Goal: Task Accomplishment & Management: Use online tool/utility

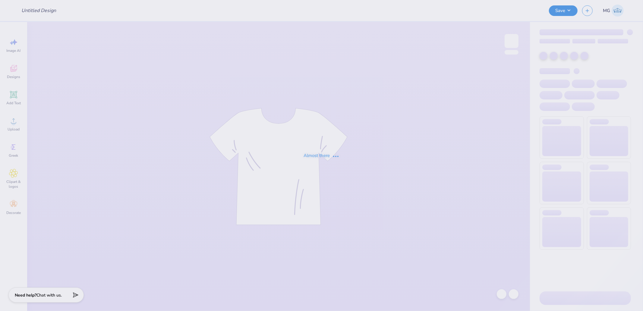
type input "Lucky to be a DZ"
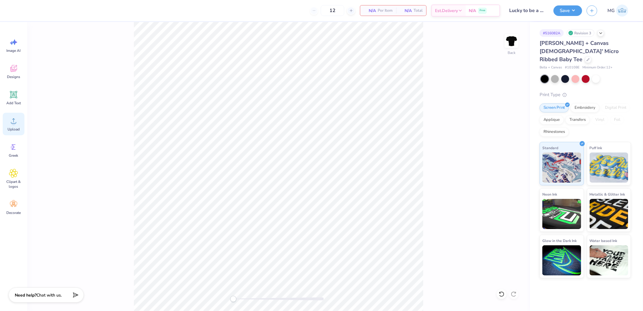
click at [14, 123] on circle at bounding box center [13, 123] width 4 height 4
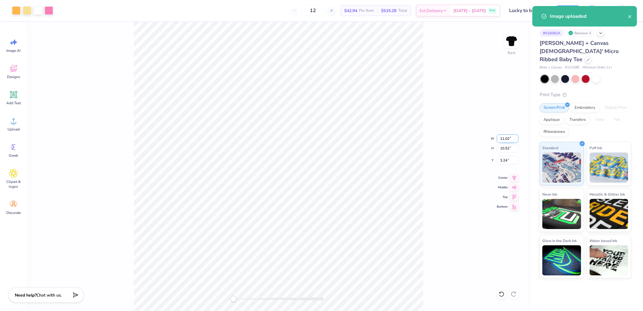
click at [511, 137] on input "11.02" at bounding box center [508, 138] width 22 height 8
type input "10"
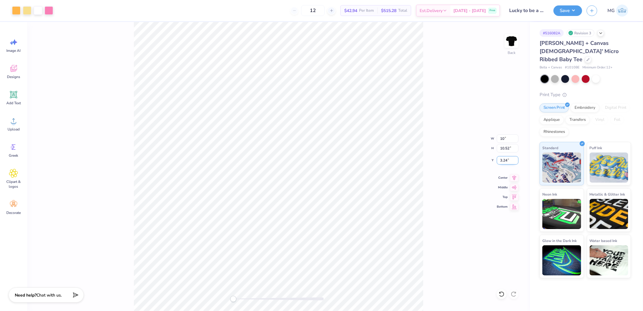
click at [505, 160] on input "3.24" at bounding box center [508, 160] width 22 height 8
type input "2"
click at [565, 15] on div "Save" at bounding box center [567, 10] width 29 height 11
click at [568, 12] on button "Save" at bounding box center [567, 10] width 29 height 11
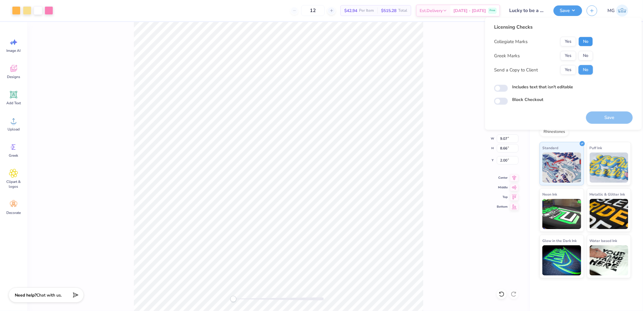
click at [586, 41] on button "No" at bounding box center [585, 42] width 14 height 10
click at [571, 56] on button "Yes" at bounding box center [568, 56] width 16 height 10
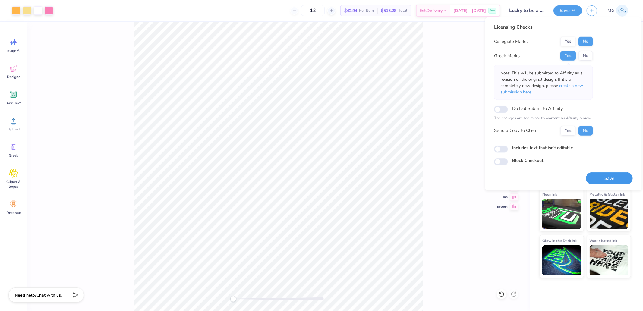
click at [618, 181] on button "Save" at bounding box center [609, 178] width 47 height 12
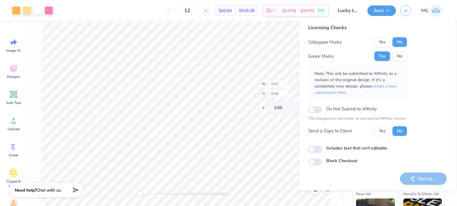
click at [266, 206] on html "Art colors 12 $42.94 Per Item $515.28 Total Est. Delivery Sep 20 - 23 Free Desi…" at bounding box center [228, 103] width 457 height 206
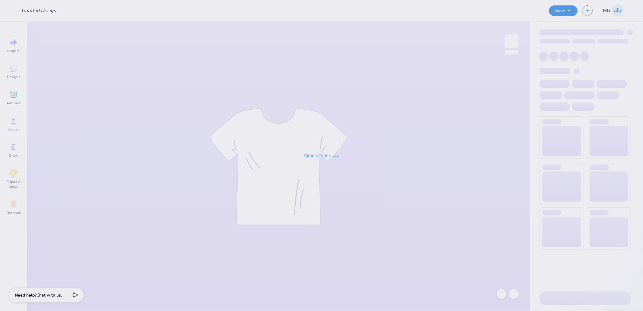
type input "Lucky to be a DZ"
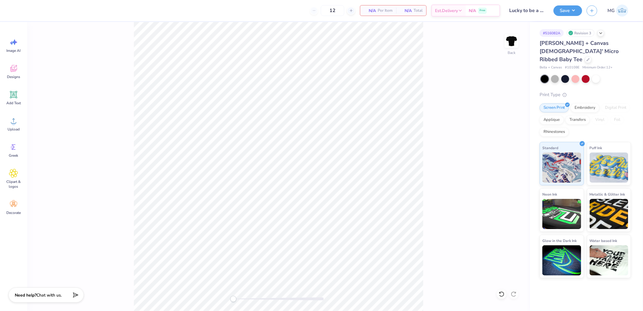
click at [1, 116] on div "Image AI Designs Add Text Upload Greek Clipart & logos Decorate" at bounding box center [13, 166] width 27 height 289
click at [8, 119] on div "Upload" at bounding box center [14, 124] width 22 height 23
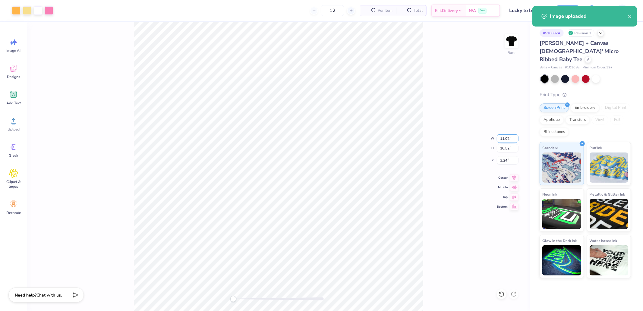
click at [498, 135] on input "11.02" at bounding box center [508, 138] width 22 height 8
type input "10"
click at [462, 146] on div "Back W 10 10 " H 10.52 10.52 " Y 3.24 3.24 " Center Middle Top Bottom" at bounding box center [278, 166] width 503 height 289
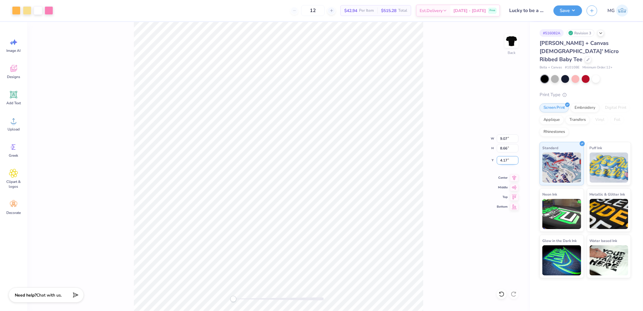
click at [500, 158] on input "4.17" at bounding box center [508, 160] width 22 height 8
type input "2"
click at [511, 140] on input "9.07" at bounding box center [508, 138] width 22 height 8
type input "10"
click at [502, 160] on input "1.07" at bounding box center [508, 160] width 22 height 8
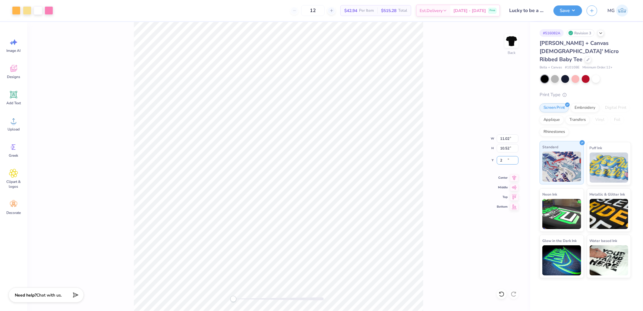
type input "2"
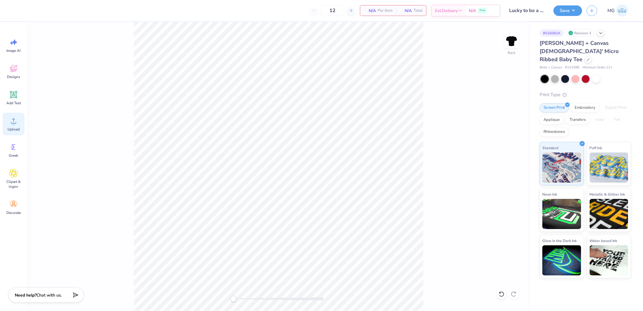
click at [14, 124] on circle at bounding box center [13, 123] width 4 height 4
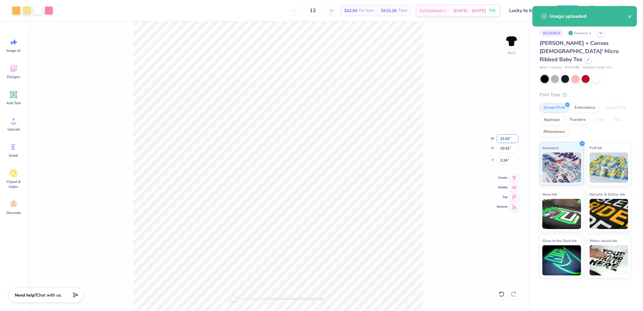
click at [508, 136] on input "11.02" at bounding box center [508, 138] width 22 height 8
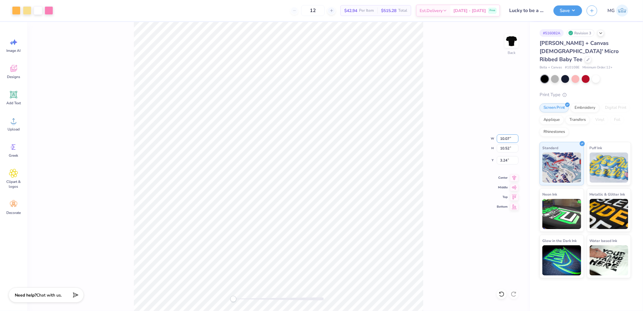
type input "10.07"
click at [505, 161] on input "3.24" at bounding box center [508, 160] width 22 height 8
type input "2"
drag, startPoint x: 508, startPoint y: 137, endPoint x: 488, endPoint y: 139, distance: 19.6
click at [488, 139] on div "Back W 9.20 9.20 " H 8.79 8.79 " Y 2.00 2.00 " Center Middle Top Bottom" at bounding box center [278, 166] width 503 height 289
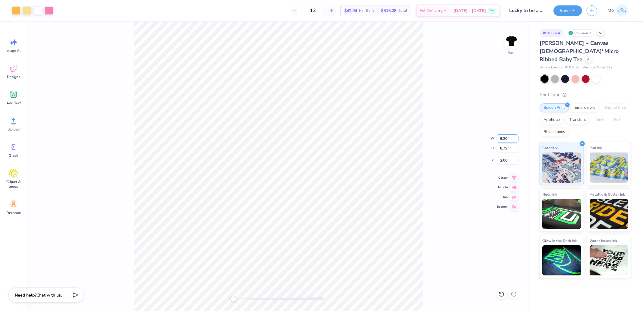
click at [501, 142] on input "9.20" at bounding box center [508, 138] width 22 height 8
click at [507, 148] on input "8.79" at bounding box center [508, 148] width 22 height 8
type input "10"
click at [507, 149] on input "10.52" at bounding box center [508, 148] width 22 height 8
type input "9"
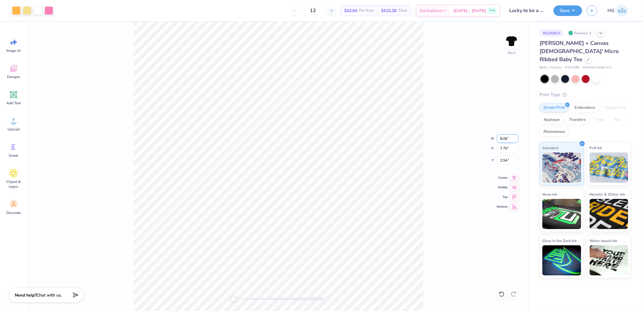
drag, startPoint x: 511, startPoint y: 139, endPoint x: 481, endPoint y: 139, distance: 29.8
click at [483, 139] on div "Back W 8.06 8.06 " H 7.70 7.70 " Y 2.54 2.54 " Center Middle Top Bottom" at bounding box center [278, 166] width 503 height 289
click at [431, 233] on div "Back" at bounding box center [278, 166] width 503 height 289
click at [510, 150] on input "7.70" at bounding box center [508, 148] width 22 height 8
type input "8.5"
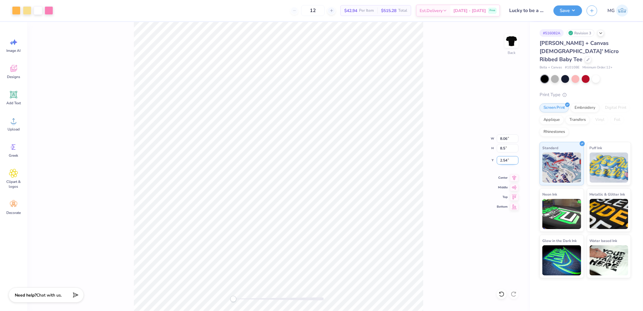
click at [508, 158] on input "2.54" at bounding box center [508, 160] width 22 height 8
type input "2"
click at [514, 137] on input "9.84" at bounding box center [508, 138] width 22 height 8
click at [516, 137] on input "9.85" at bounding box center [508, 138] width 22 height 8
click at [516, 137] on input "9.86" at bounding box center [508, 138] width 22 height 8
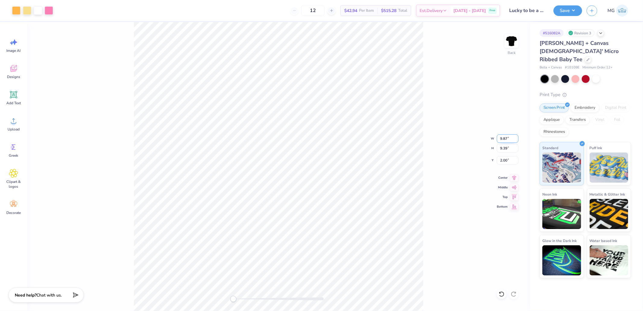
click at [516, 137] on input "9.87" at bounding box center [508, 138] width 22 height 8
click at [516, 137] on input "9.88" at bounding box center [508, 138] width 22 height 8
click at [516, 137] on input "9.89" at bounding box center [508, 138] width 22 height 8
click at [516, 137] on input "9.9" at bounding box center [508, 138] width 22 height 8
click at [516, 137] on input "9.91" at bounding box center [508, 138] width 22 height 8
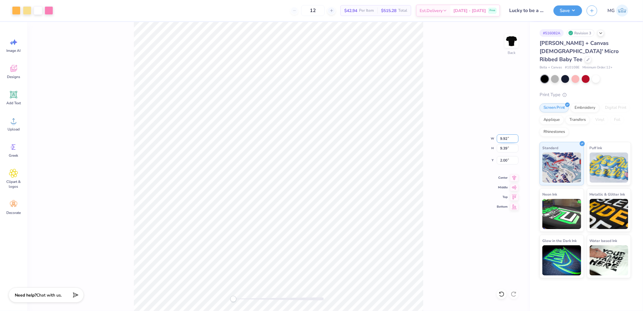
click at [516, 137] on input "9.92" at bounding box center [508, 138] width 22 height 8
click at [516, 137] on input "9.93" at bounding box center [508, 138] width 22 height 8
click at [516, 137] on input "9.94" at bounding box center [508, 138] width 22 height 8
click at [516, 137] on input "9.95" at bounding box center [508, 138] width 22 height 8
click at [516, 137] on input "9.96" at bounding box center [508, 138] width 22 height 8
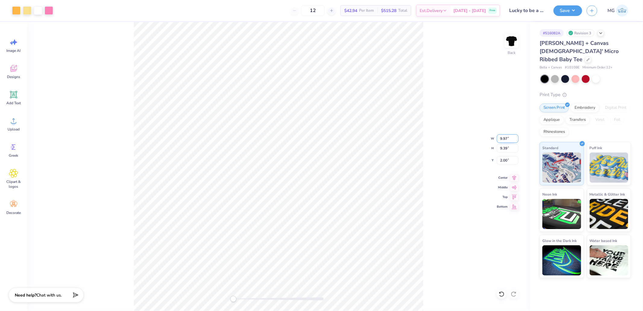
click at [516, 137] on input "9.97" at bounding box center [508, 138] width 22 height 8
click at [516, 137] on input "9.98" at bounding box center [508, 138] width 22 height 8
click at [516, 137] on input "9.99" at bounding box center [508, 138] width 22 height 8
type input "10"
click at [515, 137] on input "10" at bounding box center [508, 138] width 22 height 8
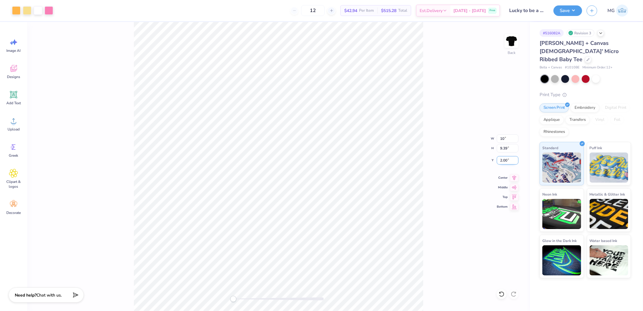
click at [511, 162] on input "2.00" at bounding box center [508, 160] width 22 height 8
click at [509, 148] on input "9.39" at bounding box center [508, 148] width 22 height 8
click at [511, 138] on input "10" at bounding box center [508, 138] width 22 height 8
click at [516, 139] on input "10.16" at bounding box center [508, 138] width 22 height 8
click at [516, 139] on input "10.15" at bounding box center [508, 138] width 22 height 8
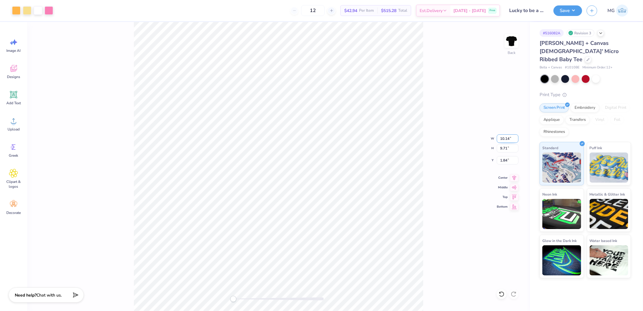
click at [516, 139] on input "10.14" at bounding box center [508, 138] width 22 height 8
click at [516, 139] on input "10.13" at bounding box center [508, 138] width 22 height 8
click at [516, 139] on input "10.12" at bounding box center [508, 138] width 22 height 8
click at [516, 139] on input "10.11" at bounding box center [508, 138] width 22 height 8
click at [516, 139] on input "10.1" at bounding box center [508, 138] width 22 height 8
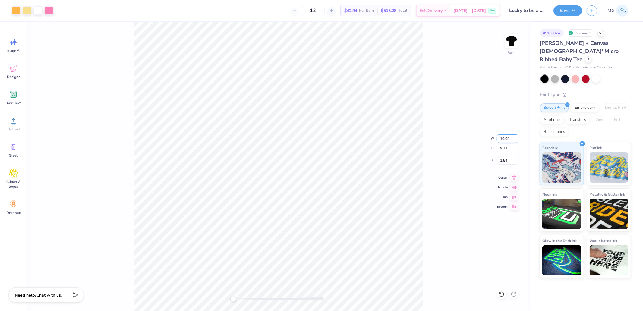
click at [516, 139] on input "10.09" at bounding box center [508, 138] width 22 height 8
click at [515, 140] on input "10.08" at bounding box center [508, 138] width 22 height 8
click at [515, 140] on input "10.07" at bounding box center [508, 138] width 22 height 8
click at [515, 140] on input "10.06" at bounding box center [508, 138] width 22 height 8
click at [515, 140] on input "10.05" at bounding box center [508, 138] width 22 height 8
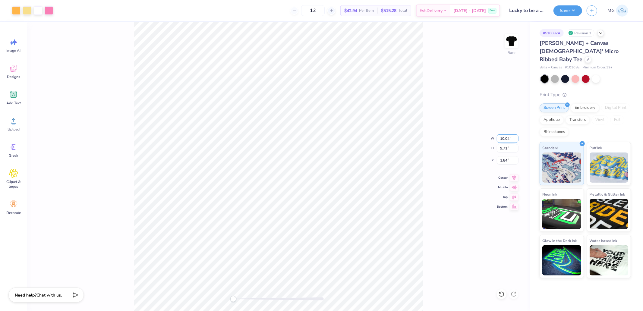
click at [515, 140] on input "10.04" at bounding box center [508, 138] width 22 height 8
click at [515, 140] on input "10.03" at bounding box center [508, 138] width 22 height 8
click at [515, 140] on input "10.02" at bounding box center [508, 138] width 22 height 8
click at [515, 140] on input "10.01" at bounding box center [508, 138] width 22 height 8
click at [515, 142] on input "10.01" at bounding box center [508, 138] width 22 height 8
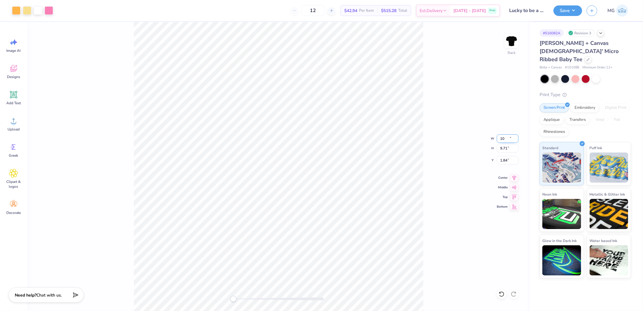
type input "10"
click at [516, 139] on input "10" at bounding box center [508, 138] width 22 height 8
click at [509, 158] on input "1.84" at bounding box center [508, 160] width 22 height 8
click at [509, 137] on input "9.83" at bounding box center [508, 138] width 22 height 8
click at [515, 137] on input "9.84" at bounding box center [508, 138] width 22 height 8
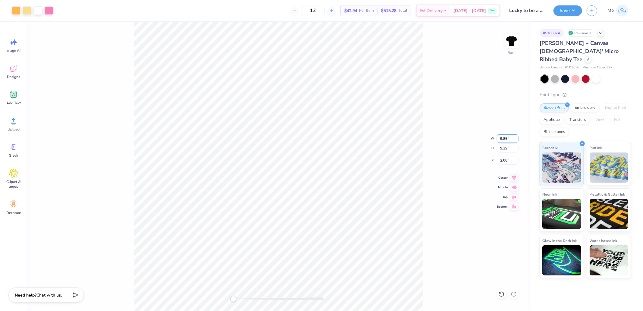
click at [515, 137] on input "9.85" at bounding box center [508, 138] width 22 height 8
click at [515, 137] on input "9.86" at bounding box center [508, 138] width 22 height 8
click at [515, 137] on input "9.87" at bounding box center [508, 138] width 22 height 8
click at [515, 137] on input "9.88" at bounding box center [508, 138] width 22 height 8
click at [515, 137] on input "9.89" at bounding box center [508, 138] width 22 height 8
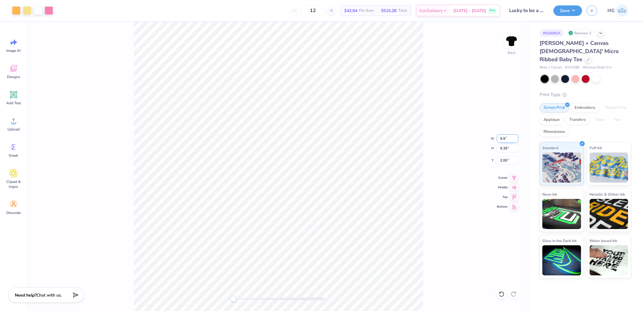
click at [515, 137] on input "9.9" at bounding box center [508, 138] width 22 height 8
click at [515, 137] on input "9.91" at bounding box center [508, 138] width 22 height 8
type input "9.92"
click at [515, 137] on input "9.92" at bounding box center [508, 138] width 22 height 8
click at [506, 159] on input "2.00" at bounding box center [508, 160] width 22 height 8
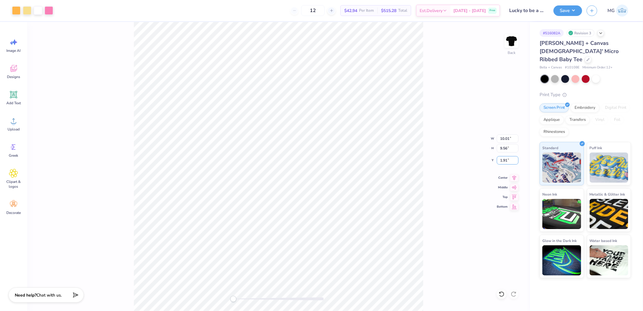
drag, startPoint x: 508, startPoint y: 160, endPoint x: 461, endPoint y: 161, distance: 47.0
click at [473, 162] on div "Back W 10.01 10.01 " H 9.56 9.56 " Y 1.91 1.91 " Center [GEOGRAPHIC_DATA]" at bounding box center [278, 166] width 503 height 289
drag, startPoint x: 507, startPoint y: 160, endPoint x: 479, endPoint y: 162, distance: 28.7
click at [479, 162] on div "Back W 10.01 10.01 " H 9.56 9.56 " Y 1.91 1.91 " Center [GEOGRAPHIC_DATA]" at bounding box center [278, 166] width 503 height 289
drag, startPoint x: 510, startPoint y: 163, endPoint x: 489, endPoint y: 164, distance: 20.5
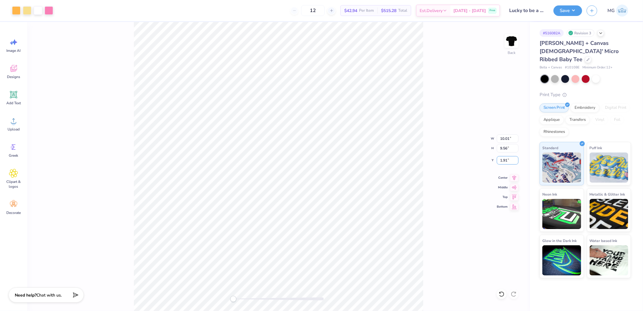
click at [489, 164] on div "Back W 10.01 10.01 " H 9.56 9.56 " Y 1.91 1.91 " Center [GEOGRAPHIC_DATA]" at bounding box center [278, 166] width 503 height 289
click at [510, 160] on input "1.91" at bounding box center [508, 160] width 22 height 8
type input "2"
click at [508, 159] on input "1.91" at bounding box center [508, 160] width 22 height 8
type input "2"
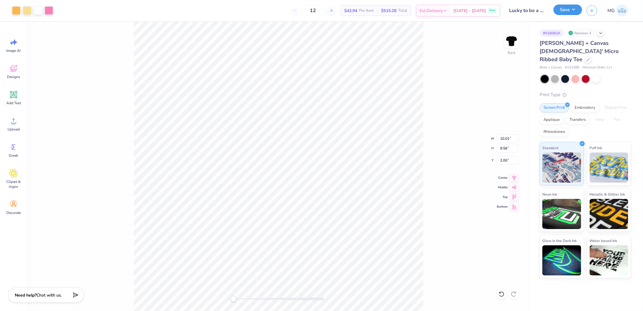
click at [561, 12] on button "Save" at bounding box center [567, 10] width 29 height 11
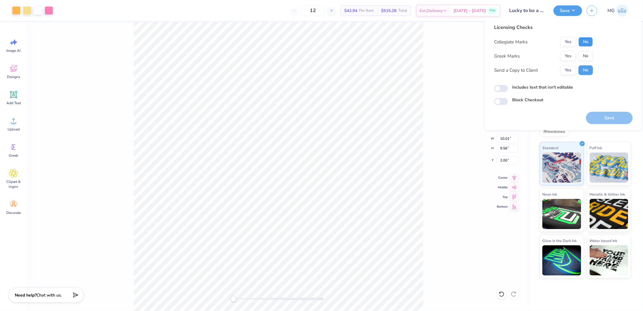
click at [588, 43] on button "No" at bounding box center [585, 42] width 14 height 10
click at [568, 58] on button "Yes" at bounding box center [568, 56] width 16 height 10
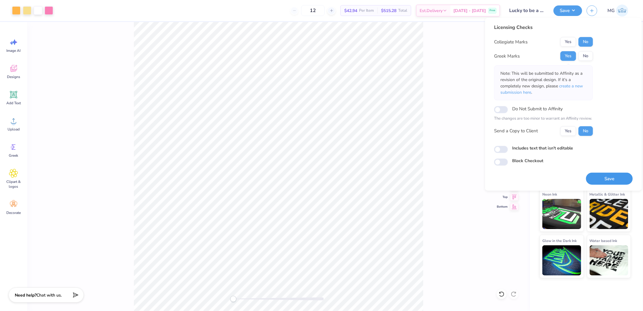
click at [606, 177] on button "Save" at bounding box center [609, 178] width 47 height 12
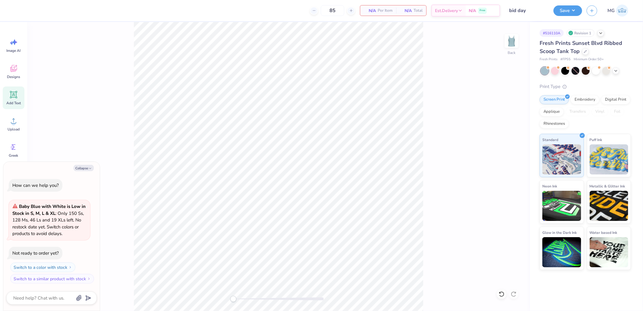
click at [17, 97] on icon at bounding box center [13, 94] width 9 height 9
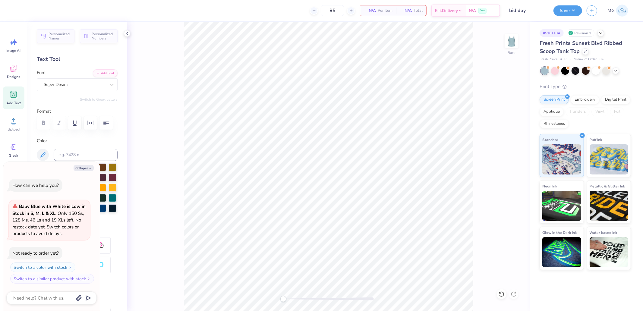
click at [1, 122] on div "Image AI Designs Add Text Upload Greek Clipart & logos Decorate" at bounding box center [13, 166] width 27 height 289
click at [10, 123] on icon at bounding box center [13, 120] width 9 height 9
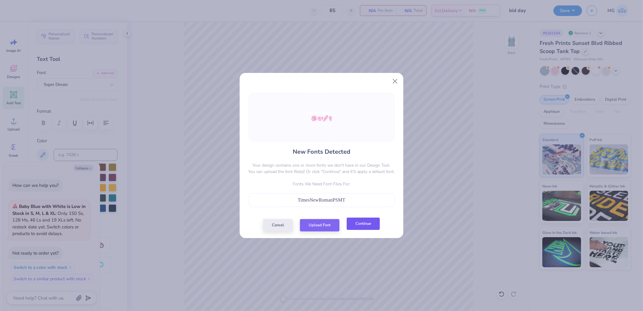
click at [362, 225] on button "Continue" at bounding box center [363, 224] width 33 height 12
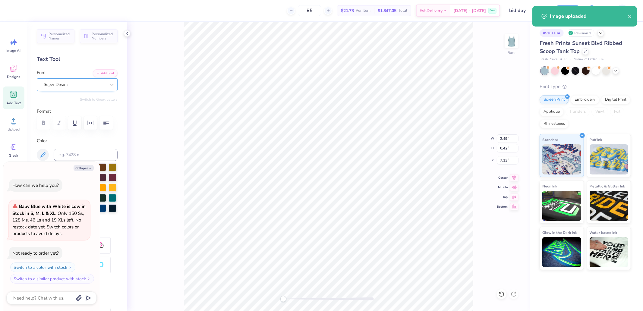
click at [71, 88] on div at bounding box center [75, 84] width 62 height 8
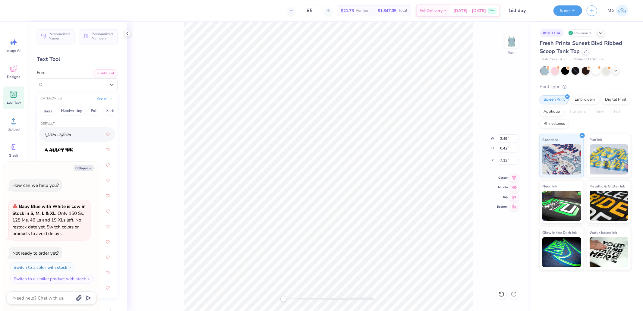
type textarea "x"
click at [63, 133] on span "Times New Roman" at bounding box center [61, 134] width 33 height 6
type input "times new"
type textarea "x"
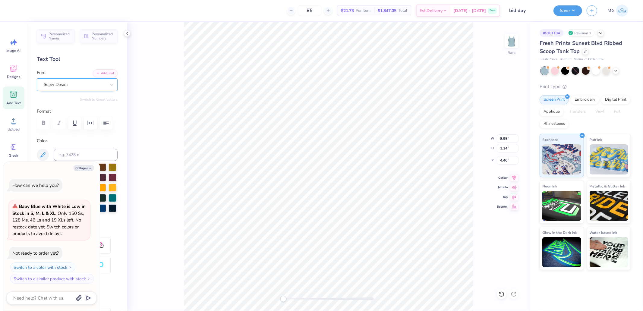
click at [60, 80] on div at bounding box center [75, 84] width 62 height 8
click at [61, 89] on div "Super Dream" at bounding box center [74, 84] width 63 height 9
type textarea "x"
click at [64, 131] on span "Pinyon Script" at bounding box center [56, 134] width 23 height 6
type input "pinyon"
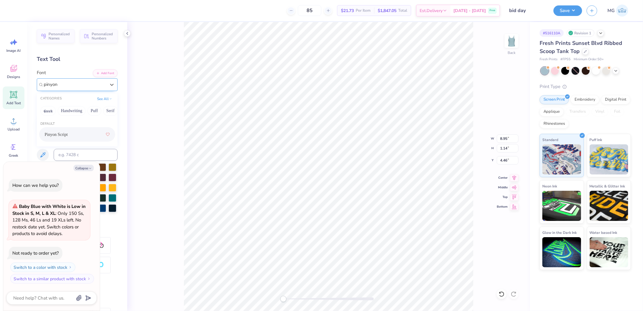
type textarea "x"
click at [511, 178] on icon at bounding box center [514, 176] width 8 height 7
click at [514, 177] on icon at bounding box center [514, 176] width 8 height 7
click at [516, 178] on icon at bounding box center [514, 176] width 8 height 7
type textarea "x"
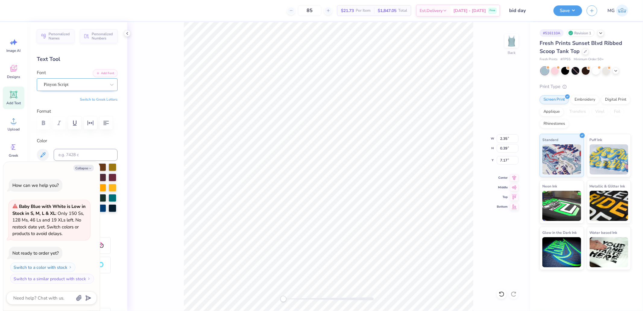
type input "8.23"
type input "1.39"
type input "4.29"
click at [516, 178] on icon at bounding box center [514, 176] width 8 height 7
click at [517, 177] on icon at bounding box center [514, 176] width 8 height 7
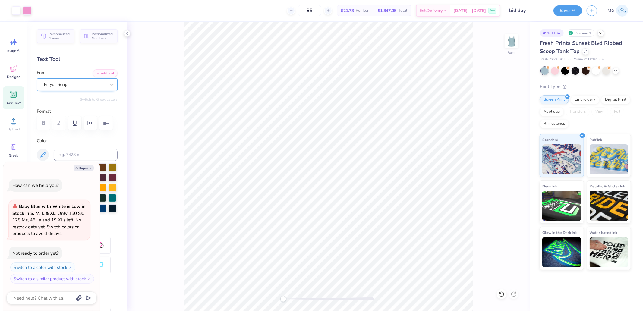
type textarea "x"
click at [505, 140] on input "8.23" at bounding box center [508, 138] width 22 height 8
type input "7"
type textarea "x"
type input "5.96"
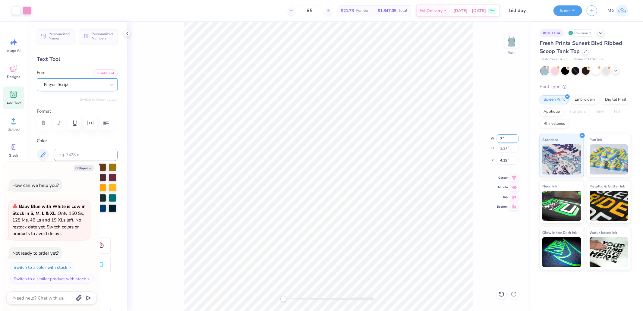
type input "2.75"
click at [506, 163] on input "4.53" at bounding box center [508, 160] width 22 height 8
type input "3"
type textarea "x"
type input "3.00"
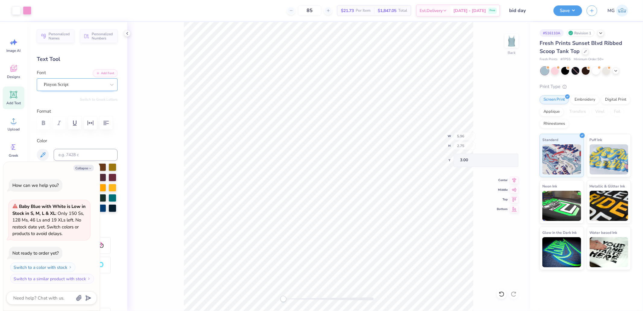
type textarea "x"
click at [505, 142] on input "5.96" at bounding box center [508, 138] width 22 height 8
type input "8"
type textarea "x"
type input "8.95"
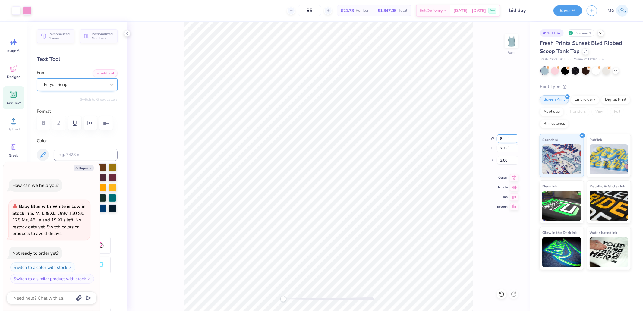
type input "3.85"
type input "2.45"
type textarea "x"
click at [501, 138] on input "8.95" at bounding box center [508, 138] width 22 height 8
type input "7.5"
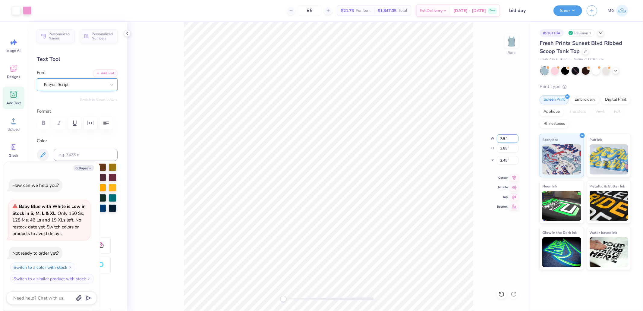
type textarea "x"
type input "6.28"
type input "3.09"
type input "2.86"
type textarea "x"
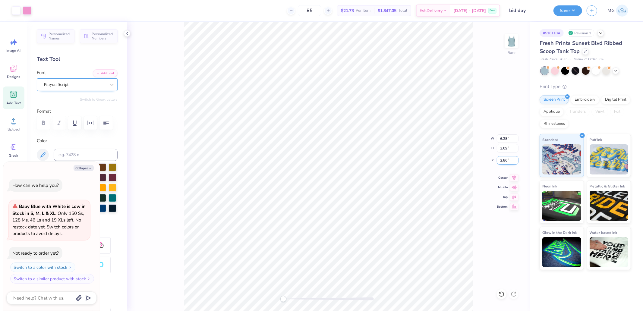
click at [508, 161] on input "2.86" at bounding box center [508, 160] width 22 height 8
click at [506, 138] on input "6.28" at bounding box center [508, 138] width 22 height 8
type input "7.8"
click at [509, 162] on input "2.86" at bounding box center [508, 160] width 22 height 8
type textarea "x"
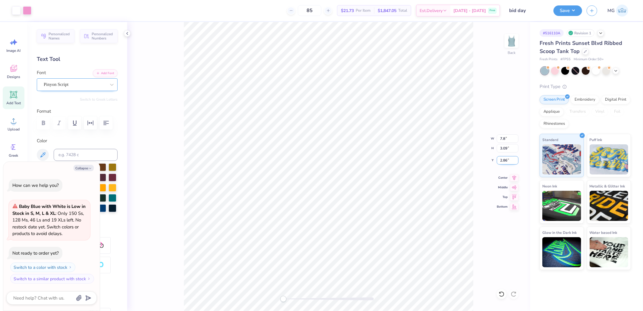
type input "8.95"
type input "3.98"
type input "2"
type textarea "x"
type input "2.00"
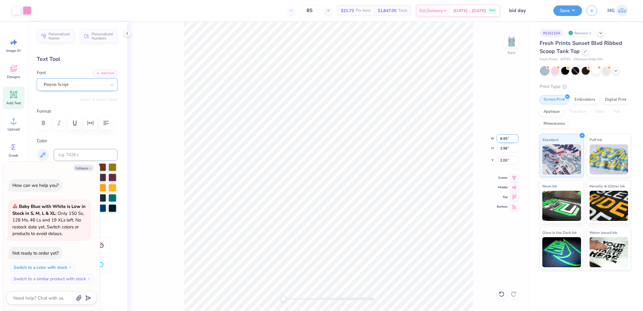
click at [511, 140] on input "8.95" at bounding box center [508, 138] width 22 height 8
type input "8"
type textarea "x"
type input "7.15"
type input "3.46"
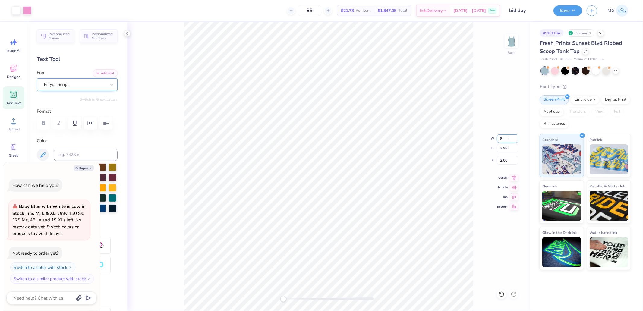
type input "2.28"
drag, startPoint x: 508, startPoint y: 139, endPoint x: 483, endPoint y: 140, distance: 24.7
click at [483, 140] on div "Back W 7.15 7.15 " H 3.46 3.46 " Y 2.28 2.28 " Center Middle Top Bottom" at bounding box center [328, 166] width 403 height 289
type textarea "x"
click at [501, 135] on input "7.15" at bounding box center [508, 138] width 22 height 8
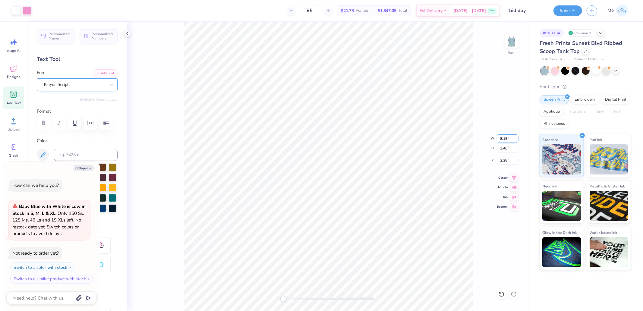
type input "8.15"
type textarea "x"
type input "8.95"
type input "4.05"
type input "1.97"
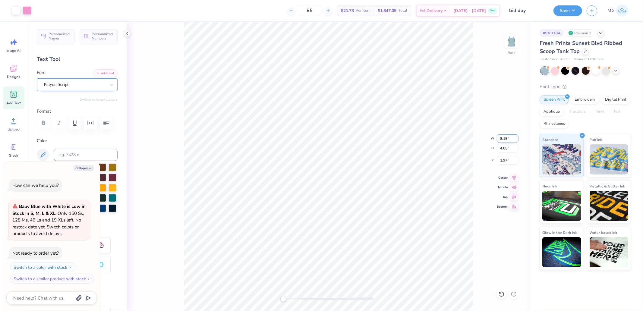
type input "8.15"
type textarea "x"
type input "7.42"
type input "3.60"
type input "2.22"
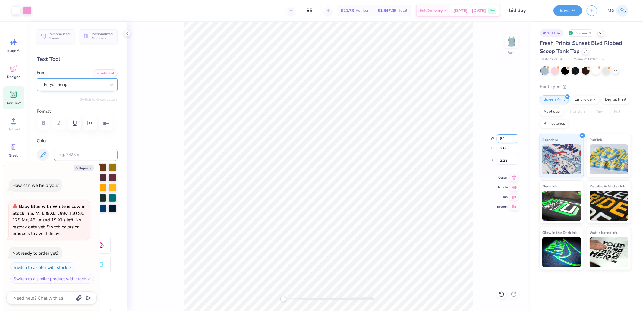
type input "8"
type textarea "x"
type input "8.63"
type input "3.95"
type input "2.02"
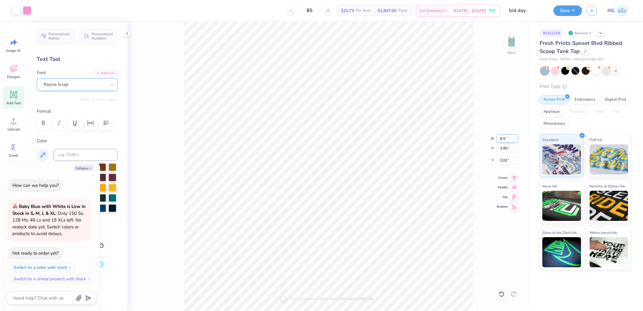
type input "8.5"
type textarea "x"
type input "8.38"
type input "3.88"
type input "2.06"
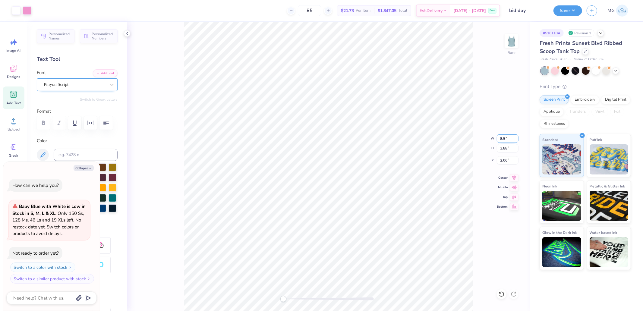
type input "8.5"
type textarea "x"
type input "8.63"
type input "3.95"
type input "2.02"
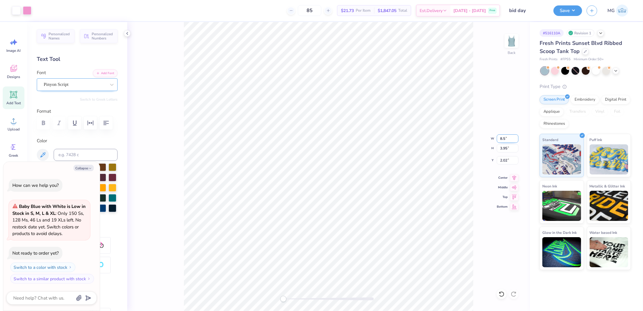
type input "8.5"
type textarea "x"
type input "8.38"
type input "3.88"
type input "2.06"
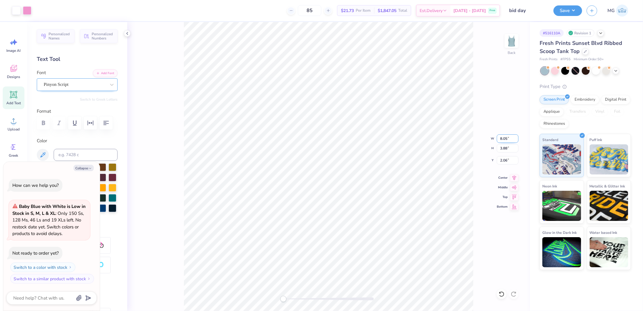
type input "8.05"
type textarea "x"
type input "7.74"
type input "3.69"
type input "2.16"
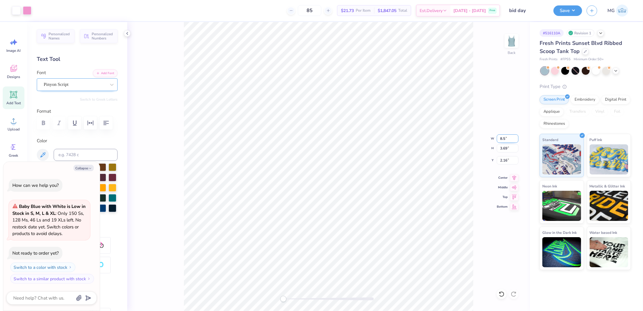
type input "8.5"
type textarea "x"
type input "8.95"
type input "4.12"
type input "1.94"
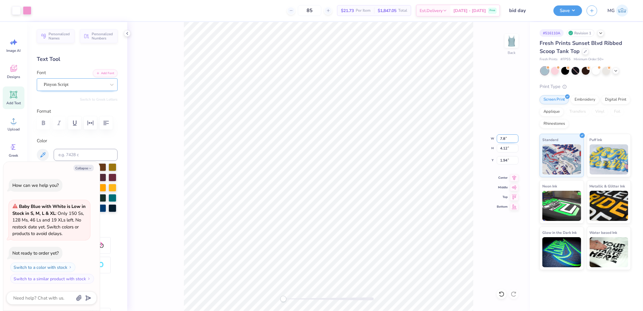
type input "7.8"
type textarea "x"
type input "6.80"
type input "3.47"
type input "2.29"
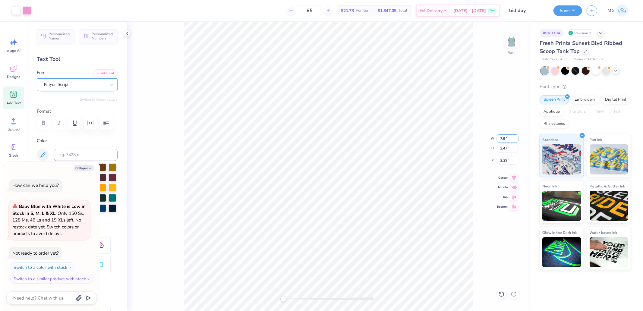
type input "7.9"
type textarea "x"
type input "8.95"
type input "4.17"
type input "1.92"
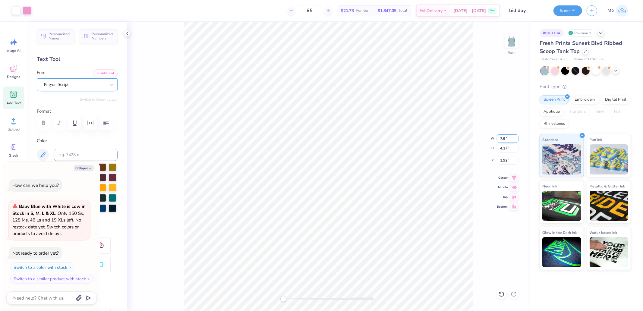
type input "7.9"
type textarea "x"
type input "6.97"
type input "3.57"
click at [511, 162] on input "2.25" at bounding box center [508, 160] width 22 height 8
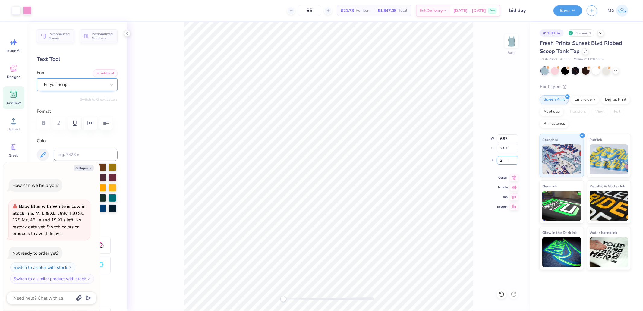
type input "2"
type textarea "x"
type input "2.00"
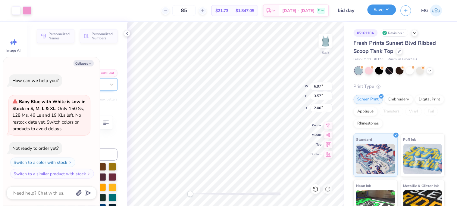
click at [382, 11] on button "Save" at bounding box center [382, 10] width 29 height 11
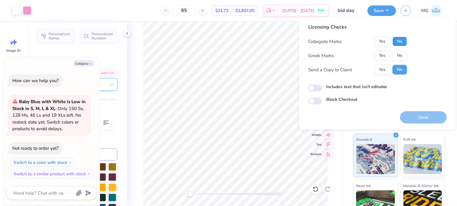
click at [398, 38] on button "No" at bounding box center [400, 42] width 14 height 10
click at [384, 49] on div "Collegiate Marks Yes No Greek Marks Yes No Send a Copy to Client Yes No" at bounding box center [357, 56] width 99 height 38
click at [383, 52] on button "Yes" at bounding box center [383, 56] width 16 height 10
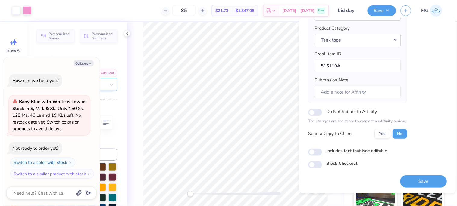
scroll to position [71, 0]
click at [408, 179] on button "Save" at bounding box center [423, 181] width 47 height 12
type textarea "x"
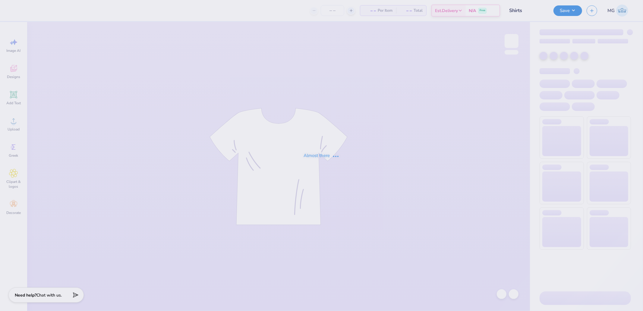
type input "Shirts"
type input "36"
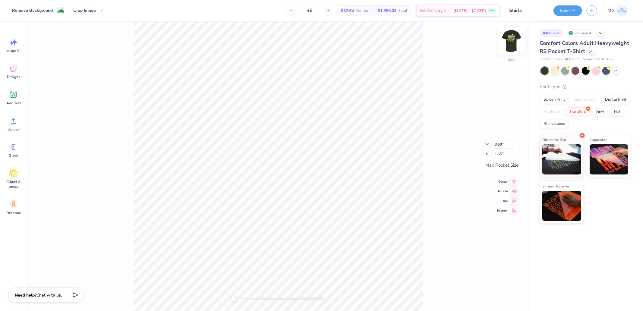
click at [511, 45] on img at bounding box center [511, 41] width 24 height 24
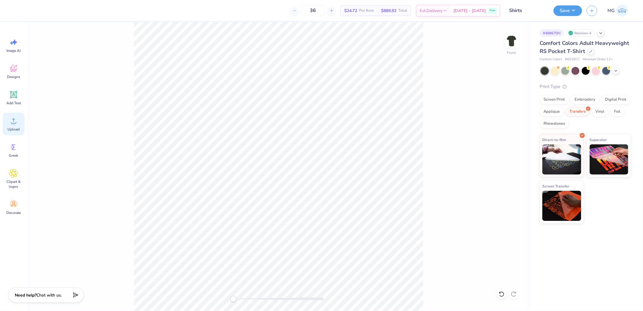
click at [17, 119] on icon at bounding box center [13, 120] width 9 height 9
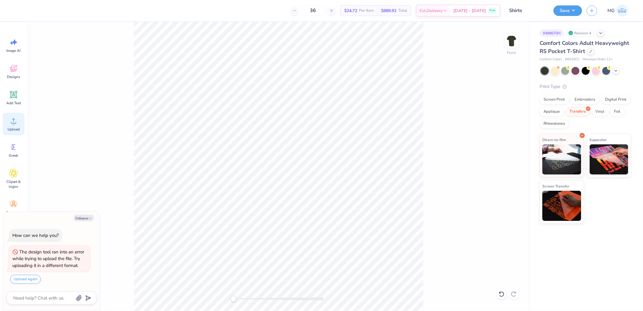
click at [17, 121] on icon at bounding box center [13, 120] width 9 height 9
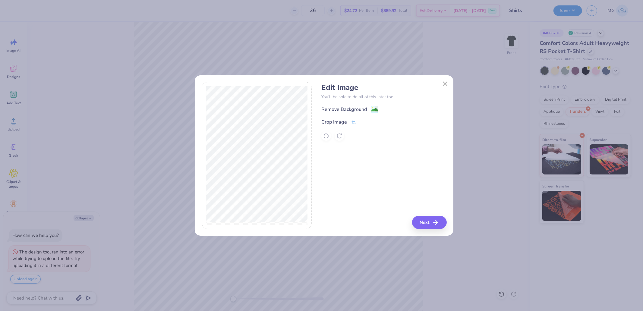
drag, startPoint x: 414, startPoint y: 208, endPoint x: 418, endPoint y: 214, distance: 7.4
click at [414, 208] on div "Edit Image You’ll be able to do all of this later too. Remove Background Crop I…" at bounding box center [383, 155] width 125 height 147
click at [418, 214] on div "Edit Image You’ll be able to do all of this later too. Remove Background Crop I…" at bounding box center [383, 155] width 125 height 147
click at [423, 219] on button "Next" at bounding box center [430, 222] width 35 height 13
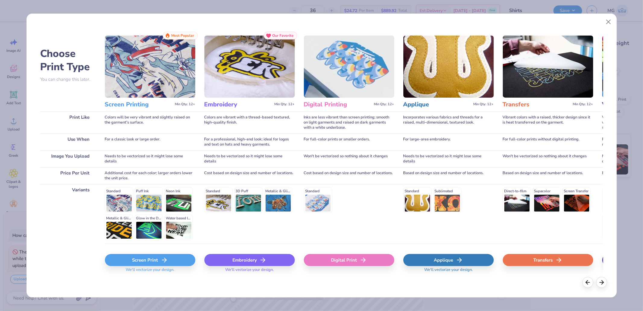
click at [547, 265] on div "Transfers" at bounding box center [548, 260] width 90 height 12
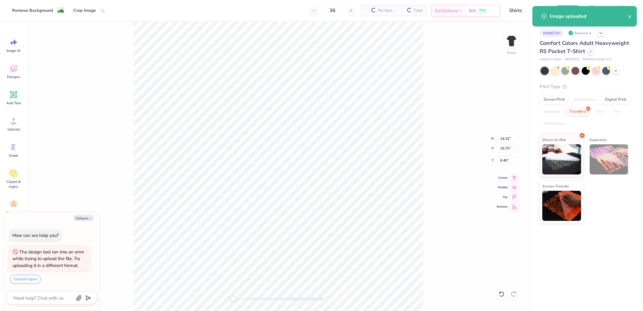
type textarea "x"
click at [509, 140] on input "14.32" at bounding box center [508, 138] width 22 height 8
type input "12"
type textarea "x"
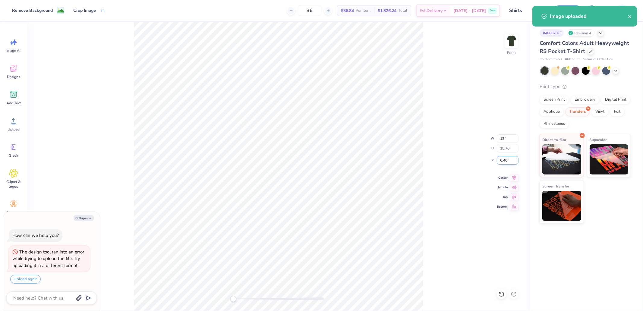
click at [509, 162] on input "6.40" at bounding box center [508, 160] width 22 height 8
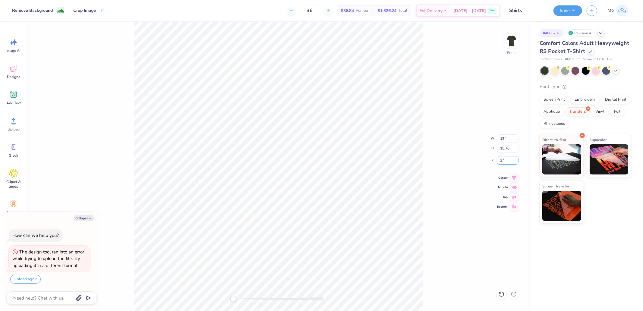
type input "3"
click at [519, 137] on div "Front W 10.05 10.05 " H 11.03 11.03 " Y 3.00 3.00 " Center Middle Top Bottom" at bounding box center [278, 166] width 503 height 289
click at [510, 138] on div "Front" at bounding box center [278, 166] width 503 height 289
type textarea "x"
click at [503, 140] on input "10.05" at bounding box center [508, 138] width 22 height 8
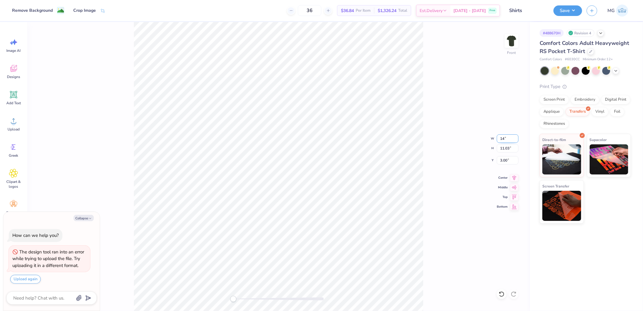
type input "14"
click at [496, 159] on div "Front W 14 14 " H 11.03 11.03 " Y 3.00 3.00 " Center Middle Top Bottom" at bounding box center [278, 166] width 503 height 289
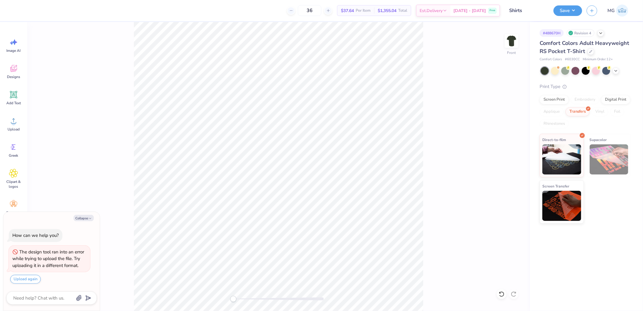
type textarea "x"
click at [502, 142] on input "14.32" at bounding box center [508, 138] width 22 height 8
type input "13"
type textarea "x"
click at [502, 151] on input "15.70" at bounding box center [508, 148] width 22 height 8
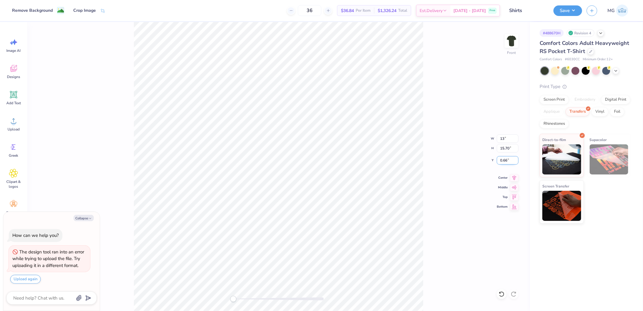
click at [507, 161] on input "0.66" at bounding box center [508, 160] width 22 height 8
type input "2"
type textarea "x"
click at [505, 140] on input "11.80" at bounding box center [508, 138] width 22 height 8
type input "13.2"
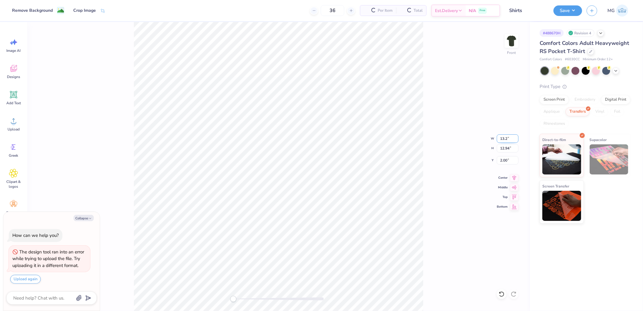
type textarea "x"
type input "13.2"
type textarea "x"
click at [504, 163] on input "2.00" at bounding box center [508, 160] width 22 height 8
type input "3"
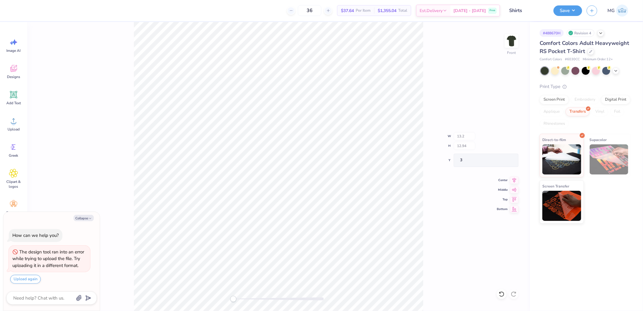
type textarea "x"
click at [498, 140] on input "14.32" at bounding box center [508, 138] width 22 height 8
type input "13.2"
click at [434, 134] on div "Front W 13.2 13.2 " H 15.70 15.70 " Y 3.00 3.00 " Center Middle Top Bottom" at bounding box center [278, 166] width 503 height 289
type textarea "x"
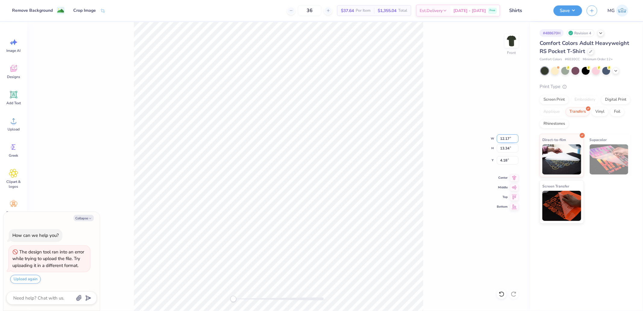
click at [507, 140] on input "12.17" at bounding box center [508, 138] width 22 height 8
type input "12"
click at [507, 140] on input "12" at bounding box center [508, 138] width 22 height 8
click at [504, 155] on div "Front W 12 12 " H 13.34 13.34 " Y 4.18 4.18 " Center Middle Top Bottom" at bounding box center [278, 166] width 503 height 289
type textarea "x"
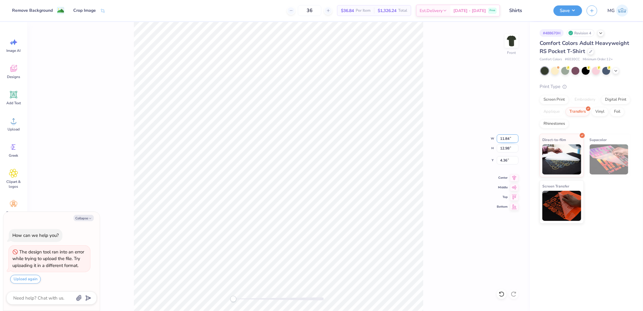
click at [513, 137] on input "11.84" at bounding box center [508, 138] width 22 height 8
type input "12.5"
type textarea "x"
click at [510, 138] on input "13.20" at bounding box center [508, 138] width 22 height 8
type input "11"
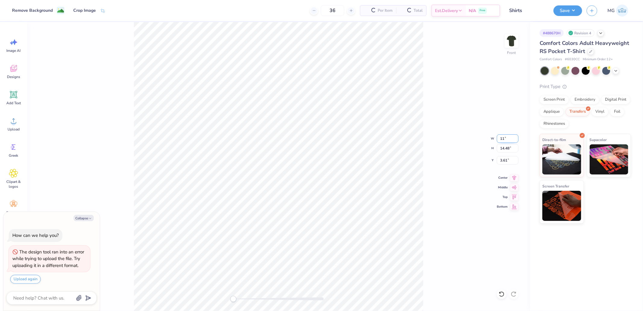
type textarea "x"
click at [510, 138] on input "11" at bounding box center [508, 138] width 22 height 8
type input "12.3"
drag, startPoint x: 441, startPoint y: 148, endPoint x: 432, endPoint y: 140, distance: 12.2
click at [441, 147] on div "Front W 12.3 12.3 " H 14.48 14.48 " Y 3.61 3.61 " Center Middle Top Bottom" at bounding box center [278, 166] width 503 height 289
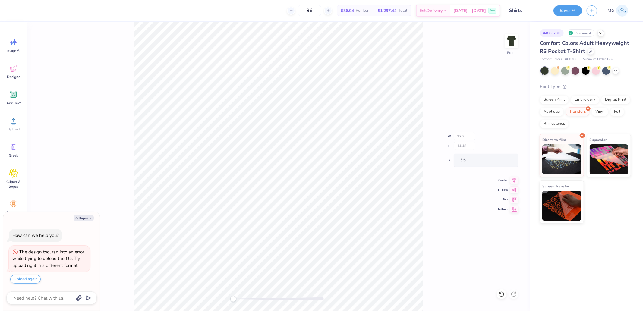
type textarea "x"
click at [507, 138] on input "7.96" at bounding box center [508, 138] width 22 height 8
type input "12.3"
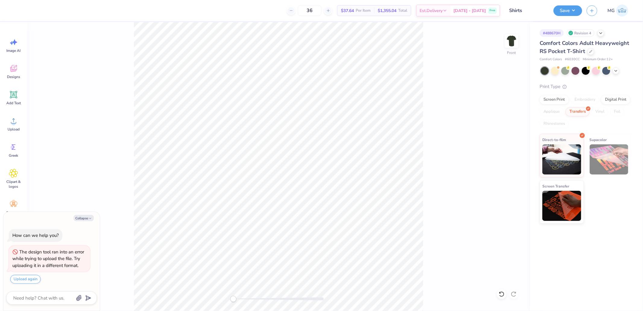
type textarea "x"
click at [498, 134] on input "14.32" at bounding box center [508, 138] width 22 height 8
type input "12.2"
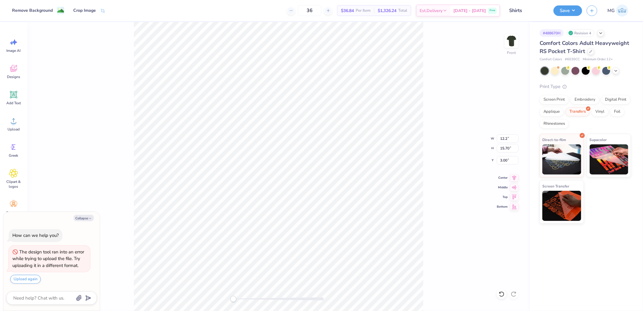
drag, startPoint x: 442, startPoint y: 144, endPoint x: 430, endPoint y: 131, distance: 17.5
click at [441, 142] on div "Front W 12.2 12.2 " H 15.70 15.70 " Y 3.00 3.00 " Center Middle Top Bottom" at bounding box center [278, 166] width 503 height 289
type textarea "x"
click at [502, 159] on input "5.16" at bounding box center [508, 160] width 22 height 8
type input "2"
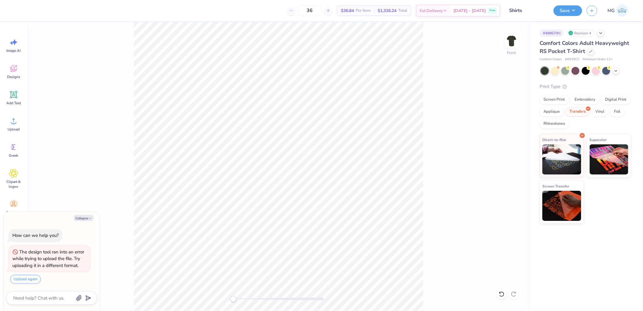
type textarea "x"
